Goal: Task Accomplishment & Management: Manage account settings

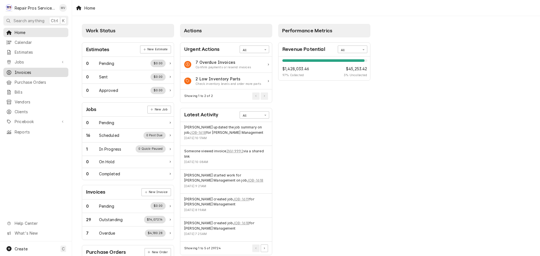
click at [18, 69] on span "Invoices" at bounding box center [40, 72] width 51 height 6
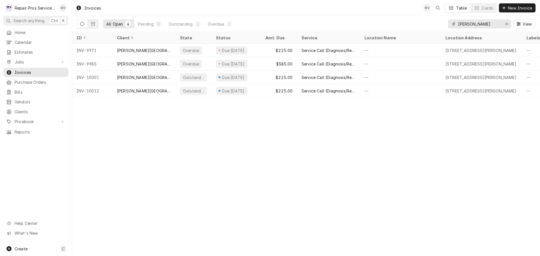
drag, startPoint x: 470, startPoint y: 24, endPoint x: 413, endPoint y: 28, distance: 57.1
click at [413, 28] on div "All Open 4 Pending 0 Outstanding 2 Overdue 2 finley View" at bounding box center [305, 24] width 459 height 16
type input "texas"
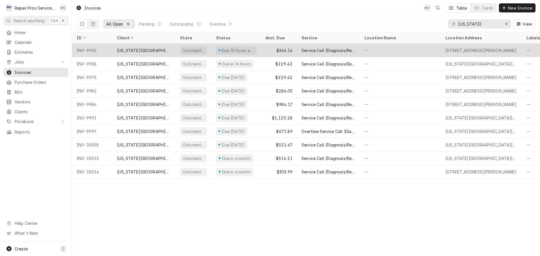
click at [268, 49] on div "$344.14" at bounding box center [279, 50] width 36 height 13
click at [271, 49] on div "$344.14" at bounding box center [279, 50] width 36 height 13
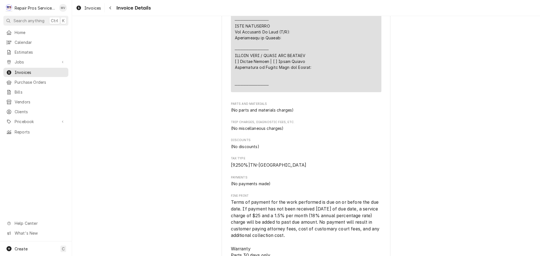
scroll to position [843, 0]
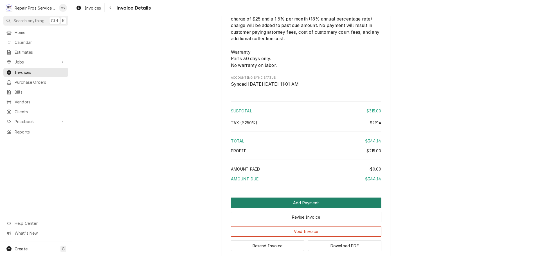
click at [292, 208] on button "Add Payment" at bounding box center [306, 203] width 150 height 10
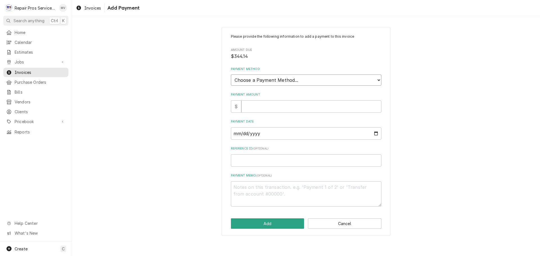
click at [250, 82] on select "Choose a Payment Method... Cash Check Credit/Debit Card ACH/eCheck Other" at bounding box center [306, 79] width 150 height 11
select select "4"
click at [231, 74] on select "Choose a Payment Method... Cash Check Credit/Debit Card ACH/eCheck Other" at bounding box center [306, 79] width 150 height 11
click at [249, 106] on input "Payment Amount" at bounding box center [311, 106] width 140 height 12
type textarea "x"
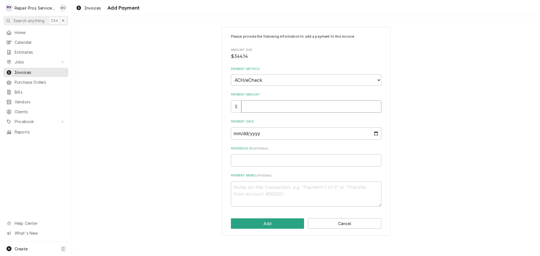
type input "4"
type textarea "x"
type input "44"
type textarea "x"
type input "4"
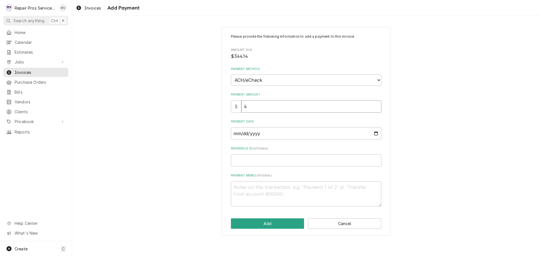
type textarea "x"
type input "3"
type textarea "x"
type input "34"
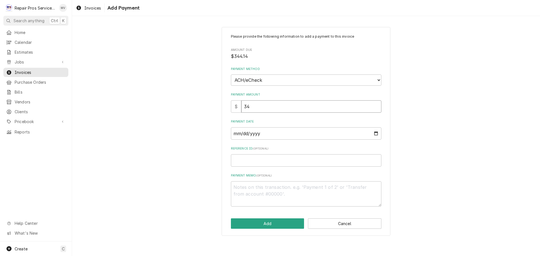
type textarea "x"
type input "344"
type textarea "x"
type input "344.1"
type textarea "x"
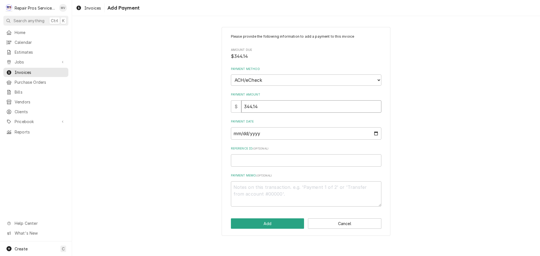
type input "344.14"
click at [377, 133] on input "Payment Date" at bounding box center [306, 133] width 150 height 12
type textarea "x"
type input "2025-10-10"
click at [246, 161] on input "Reference ID ( optional )" at bounding box center [306, 160] width 150 height 12
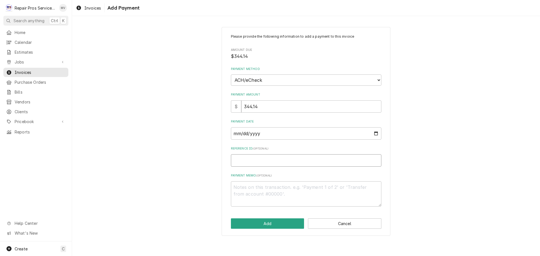
type textarea "x"
type input "9"
type textarea "x"
type input "99"
type textarea "x"
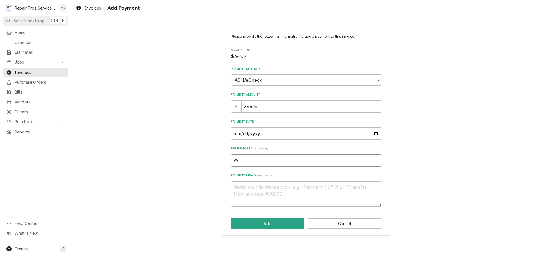
type input "995"
type textarea "x"
type input "9956"
click at [241, 190] on textarea "Payment Memo ( optional )" at bounding box center [306, 193] width 150 height 25
type textarea "x"
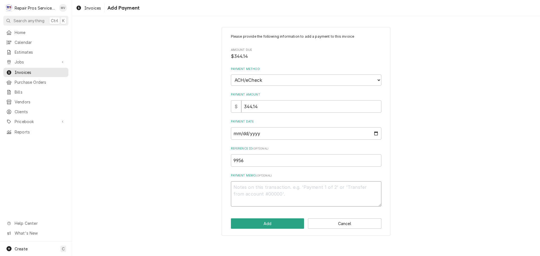
type textarea "a"
type textarea "x"
type textarea "ac"
type textarea "x"
type textarea "ach"
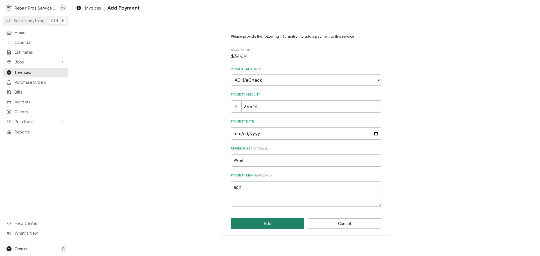
click at [253, 225] on button "Add" at bounding box center [267, 223] width 73 height 10
type textarea "x"
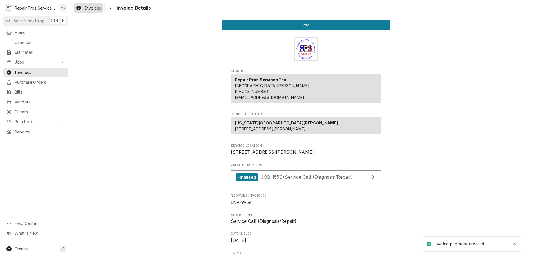
click at [94, 5] on span "Invoices" at bounding box center [92, 8] width 17 height 6
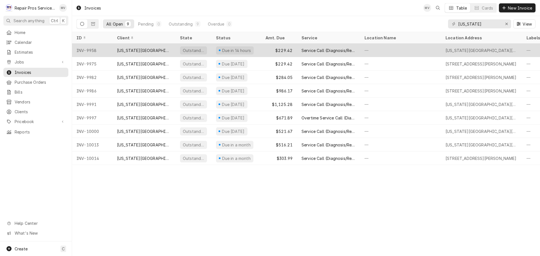
click at [149, 51] on div "[US_STATE][GEOGRAPHIC_DATA][PERSON_NAME]" at bounding box center [144, 50] width 54 height 6
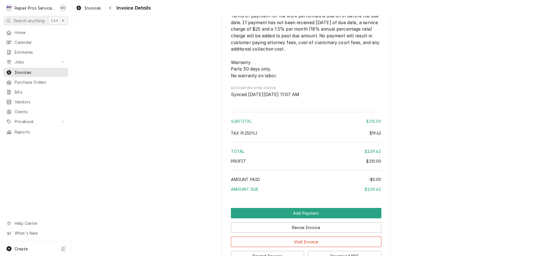
scroll to position [787, 0]
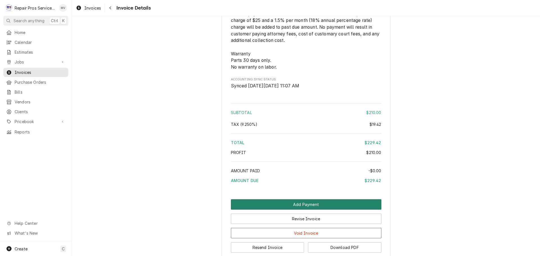
click at [299, 210] on button "Add Payment" at bounding box center [306, 204] width 150 height 10
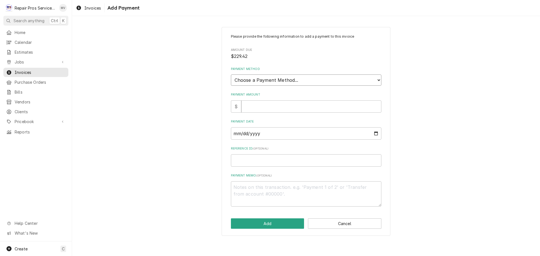
click at [248, 82] on select "Choose a Payment Method... Cash Check Credit/Debit Card ACH/eCheck Other" at bounding box center [306, 79] width 150 height 11
select select "4"
click at [231, 74] on select "Choose a Payment Method... Cash Check Credit/Debit Card ACH/eCheck Other" at bounding box center [306, 79] width 150 height 11
click at [250, 108] on input "Payment Amount" at bounding box center [311, 106] width 140 height 12
type textarea "x"
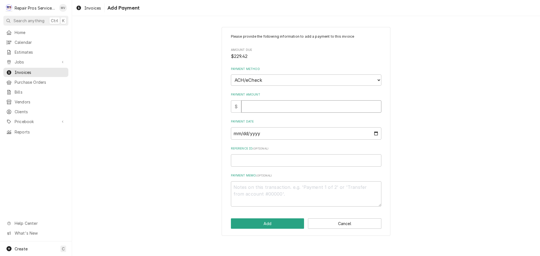
type input "2"
type textarea "x"
type input "22"
type textarea "x"
type input "229"
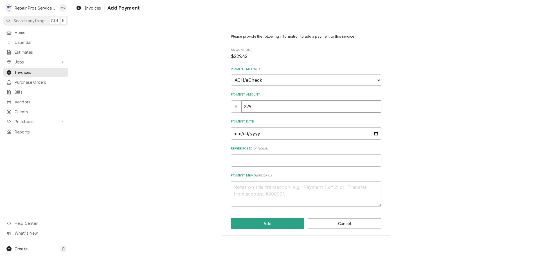
type textarea "x"
type input "229.4"
type textarea "x"
type input "229.42"
click at [268, 132] on input "Payment Date" at bounding box center [306, 133] width 150 height 12
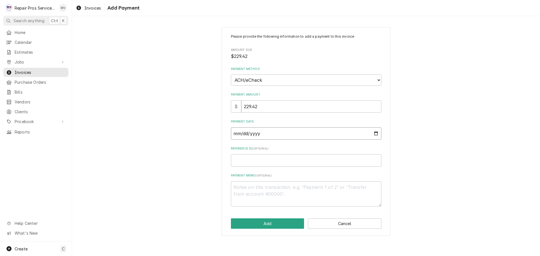
click at [374, 133] on input "Payment Date" at bounding box center [306, 133] width 150 height 12
type textarea "x"
type input "2025-10-10"
drag, startPoint x: 271, startPoint y: 168, endPoint x: 269, endPoint y: 163, distance: 5.2
click at [270, 167] on div "Please provide the following information to add a payment to this invoice Amoun…" at bounding box center [306, 120] width 150 height 173
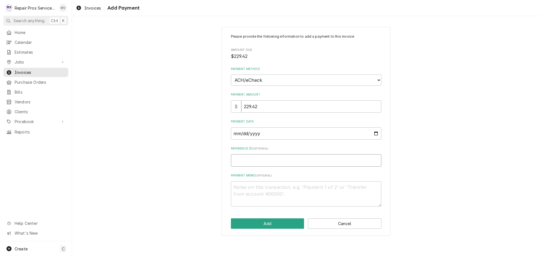
click at [269, 162] on input "Reference ID ( optional )" at bounding box center [306, 160] width 150 height 12
type textarea "x"
type input "9"
type textarea "x"
type input "99"
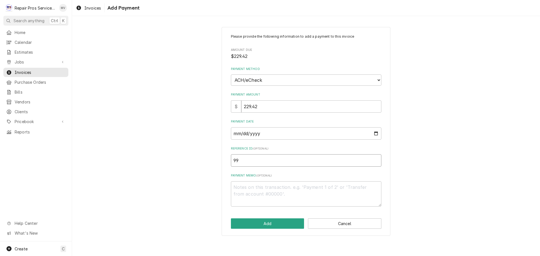
type textarea "x"
type input "995"
type textarea "x"
type input "9958"
click at [254, 189] on textarea "Payment Memo ( optional )" at bounding box center [306, 193] width 150 height 25
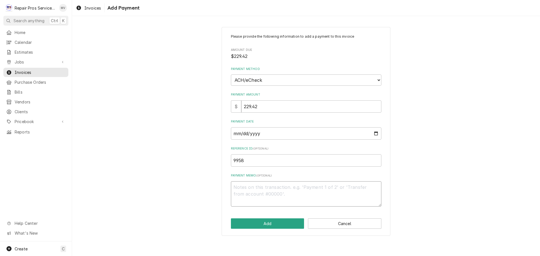
type textarea "x"
type textarea "a"
type textarea "x"
type textarea "ac"
type textarea "x"
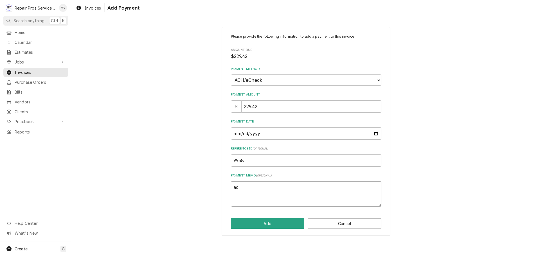
type textarea "ach"
type textarea "x"
type textarea "ach"
click at [265, 224] on button "Add" at bounding box center [267, 223] width 73 height 10
type textarea "x"
